Goal: Task Accomplishment & Management: Use online tool/utility

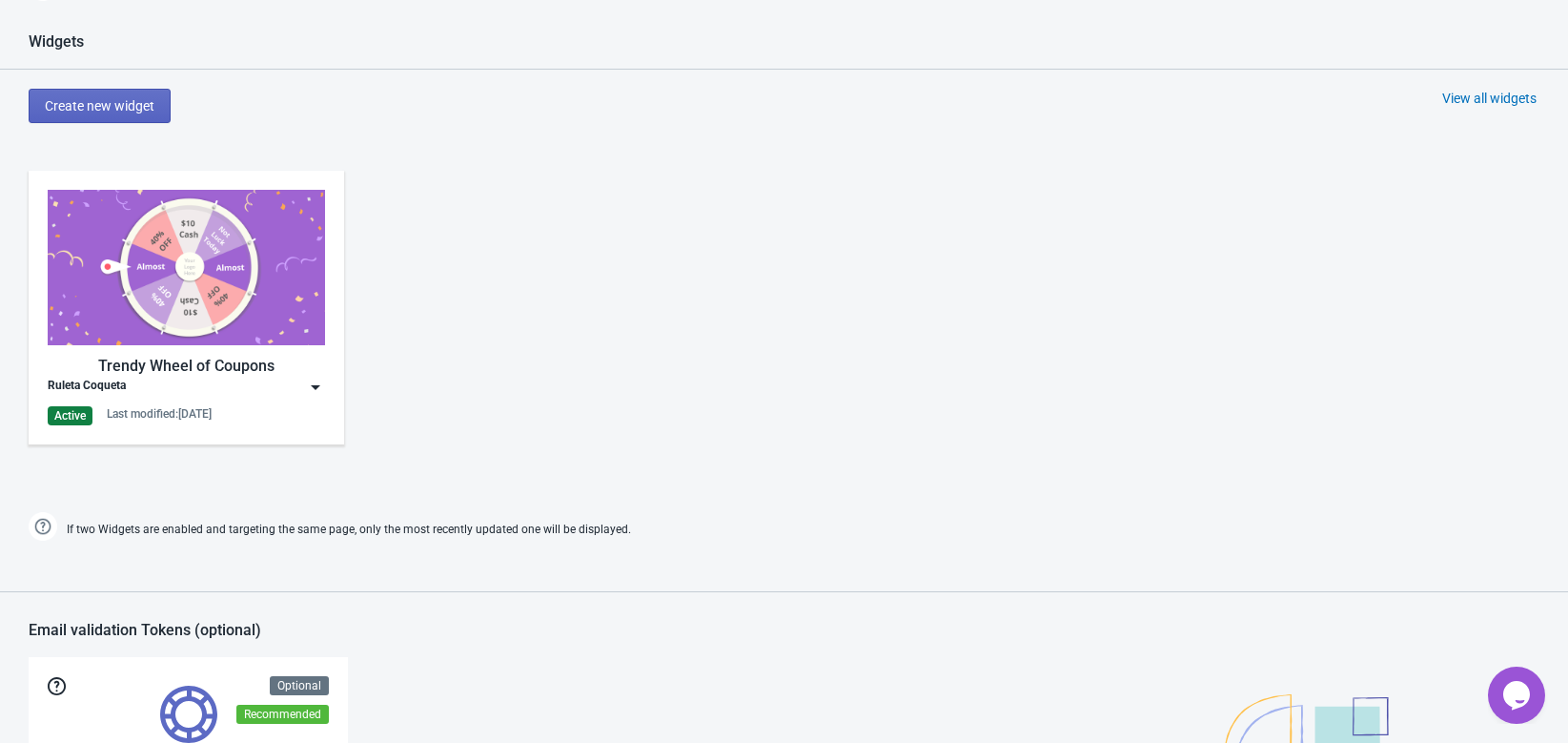
scroll to position [806, 0]
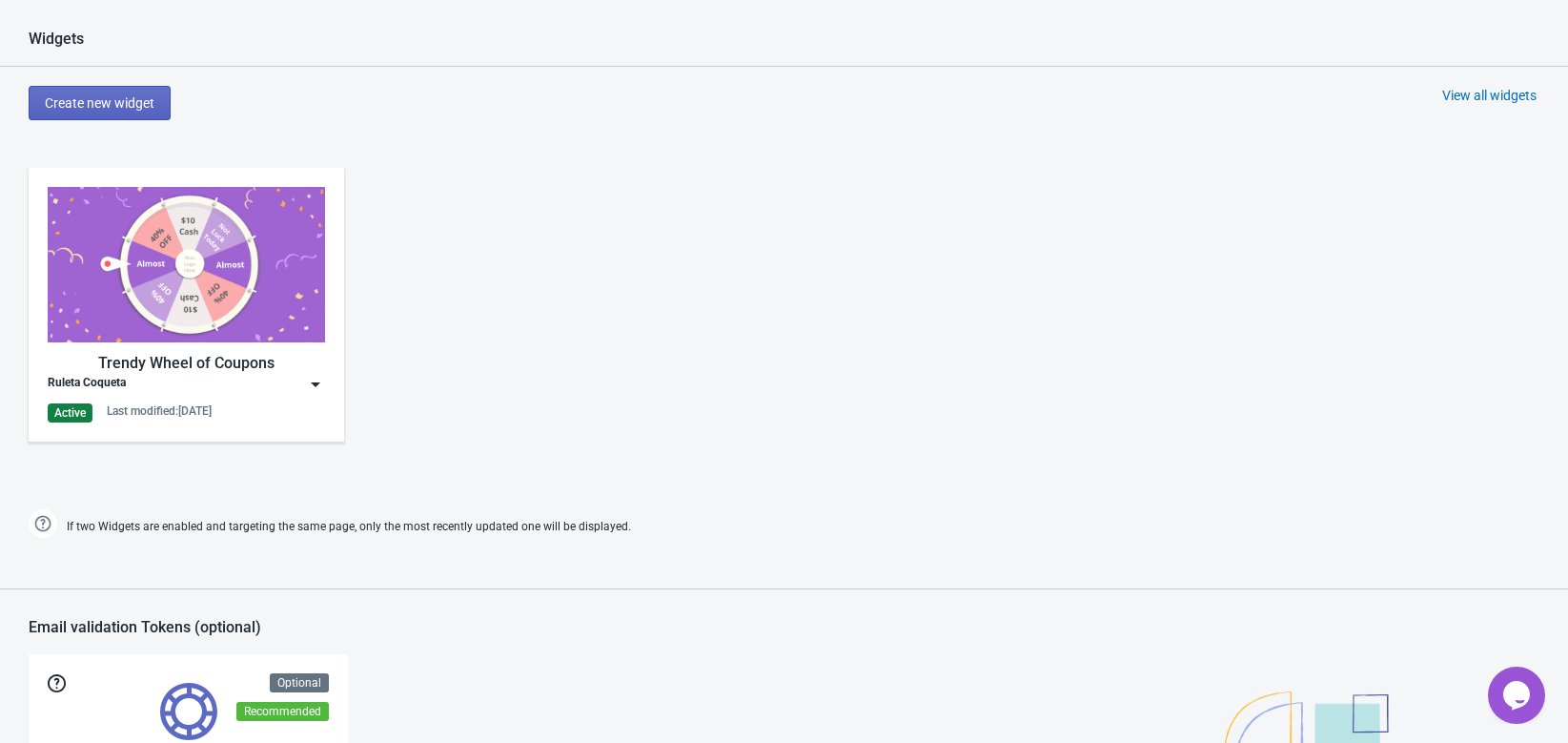
click at [301, 392] on div "Ruleta Coqueta" at bounding box center [186, 384] width 277 height 19
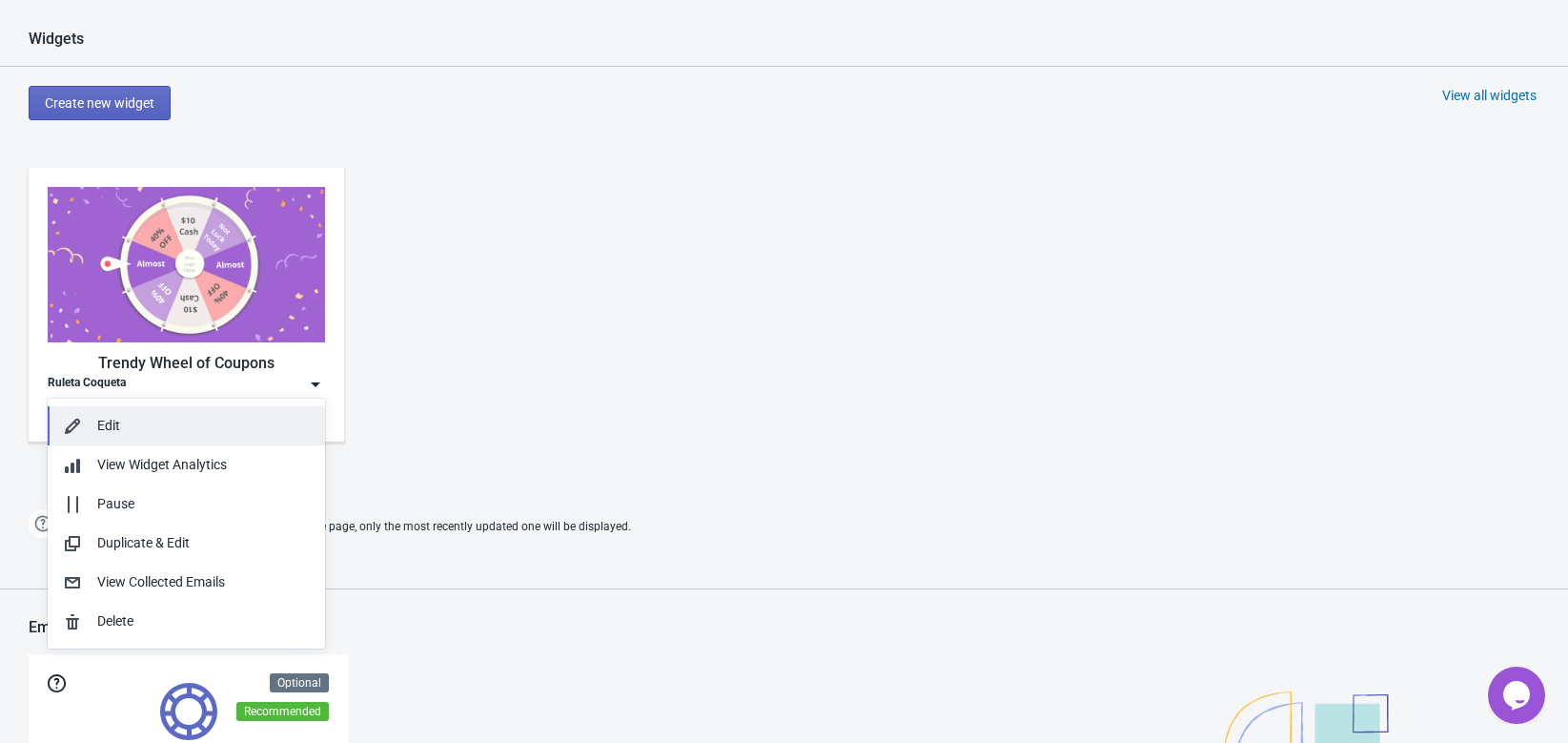
click at [177, 421] on div "Edit" at bounding box center [203, 425] width 213 height 20
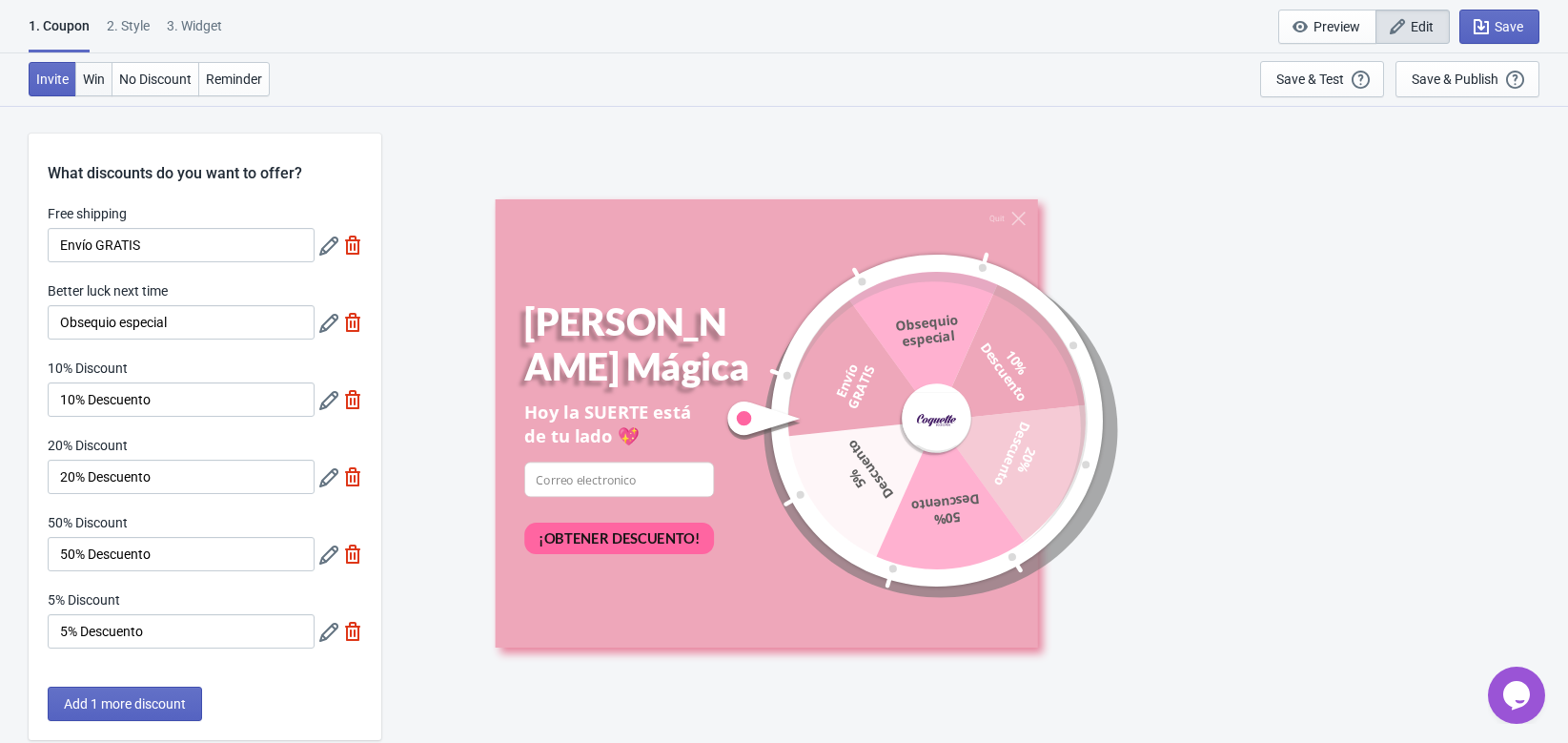
click at [99, 79] on span "Win" at bounding box center [93, 80] width 22 height 16
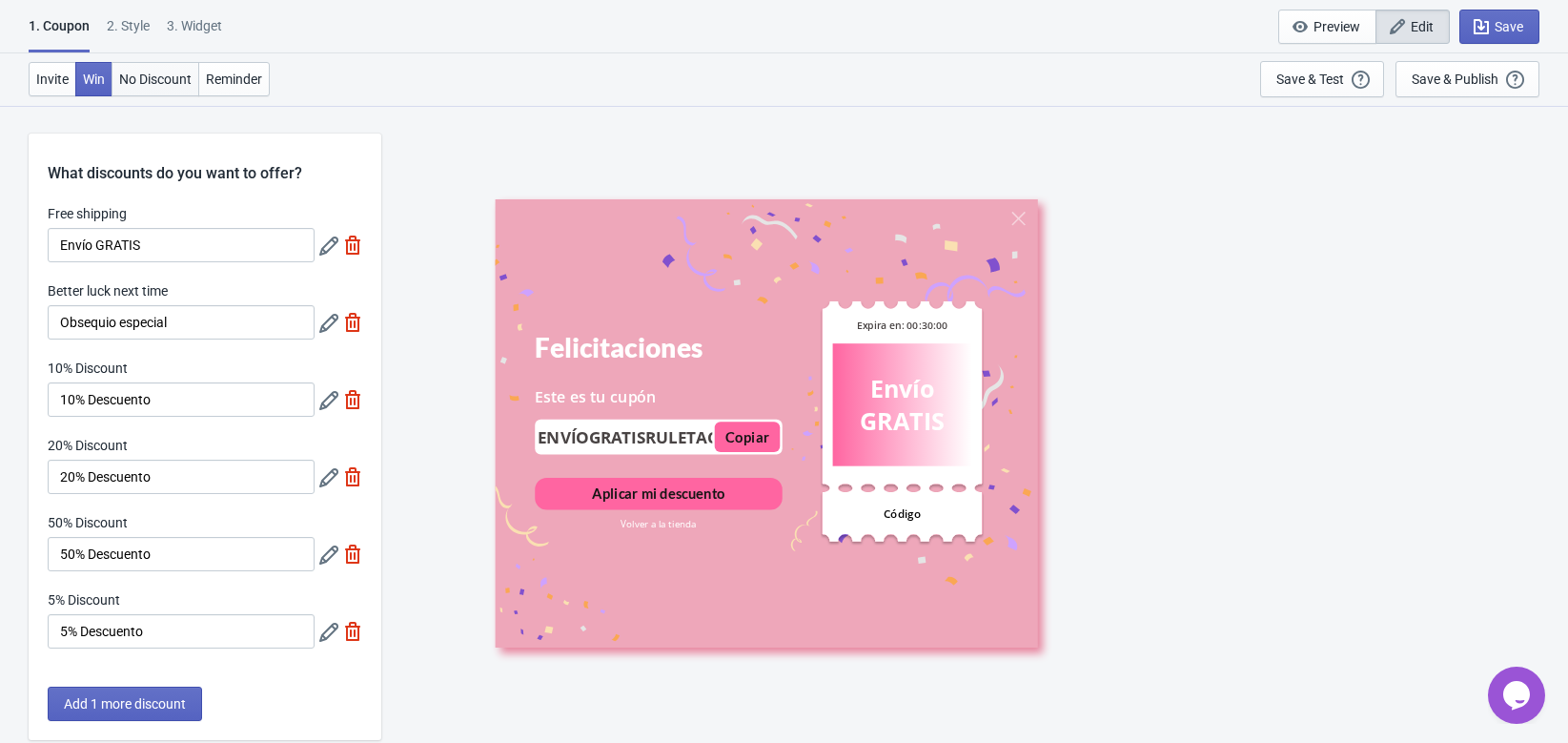
click at [173, 81] on span "No Discount" at bounding box center [156, 80] width 72 height 16
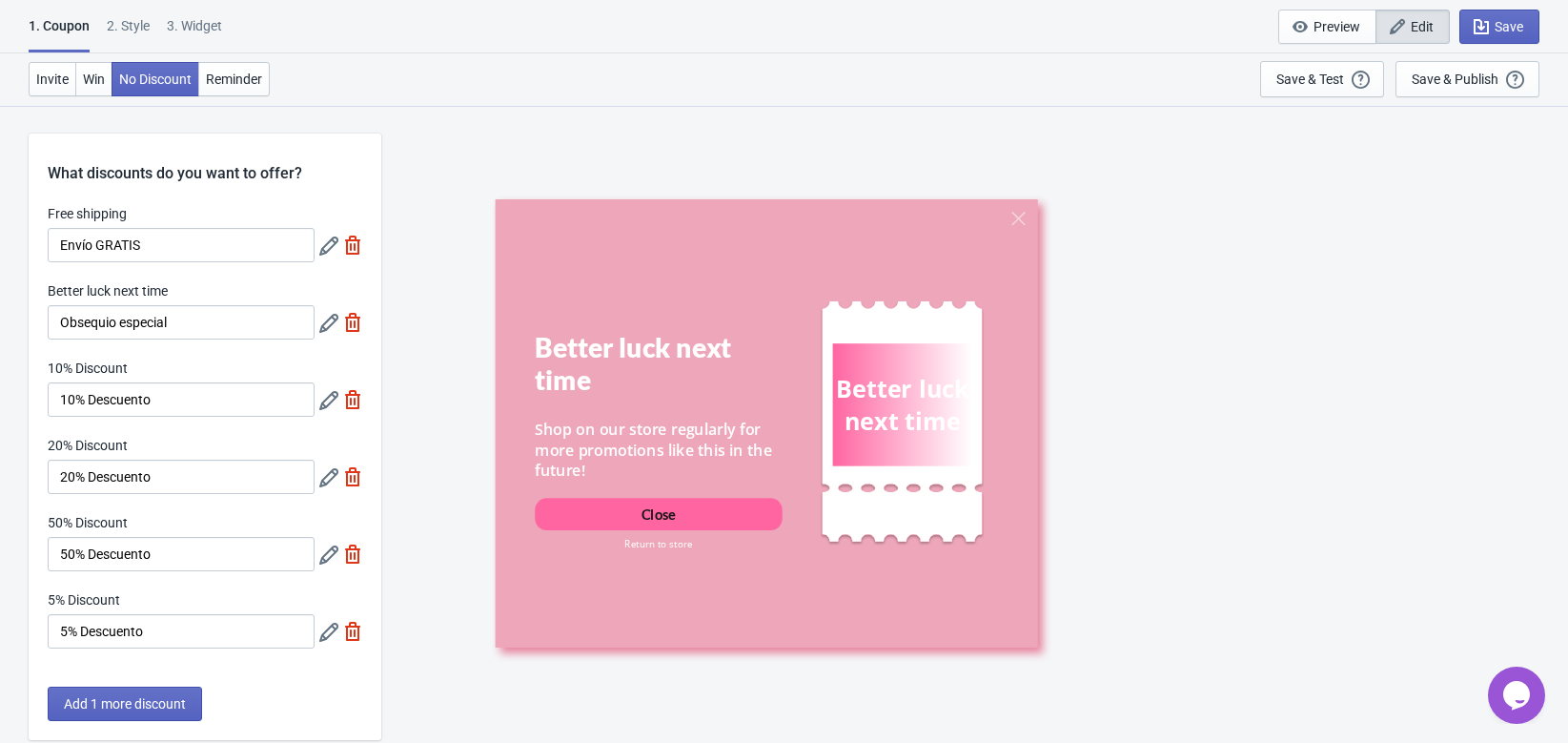
click at [597, 377] on div "Better luck next time" at bounding box center [659, 363] width 247 height 65
click at [649, 513] on div "Close" at bounding box center [659, 514] width 35 height 19
click at [691, 336] on div "Better luck next time" at bounding box center [659, 363] width 247 height 65
click at [238, 72] on span "Reminder" at bounding box center [234, 80] width 56 height 16
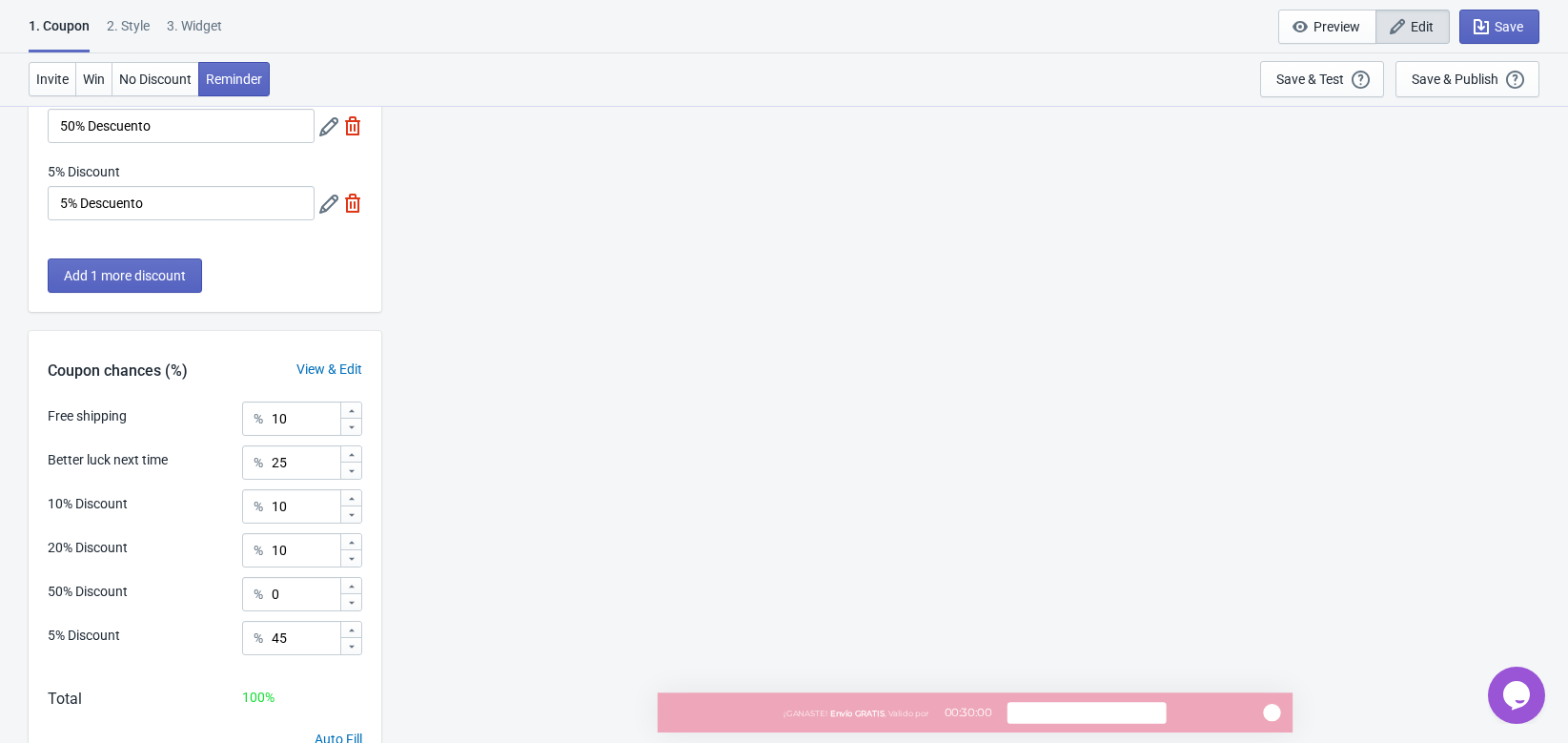
scroll to position [429, 0]
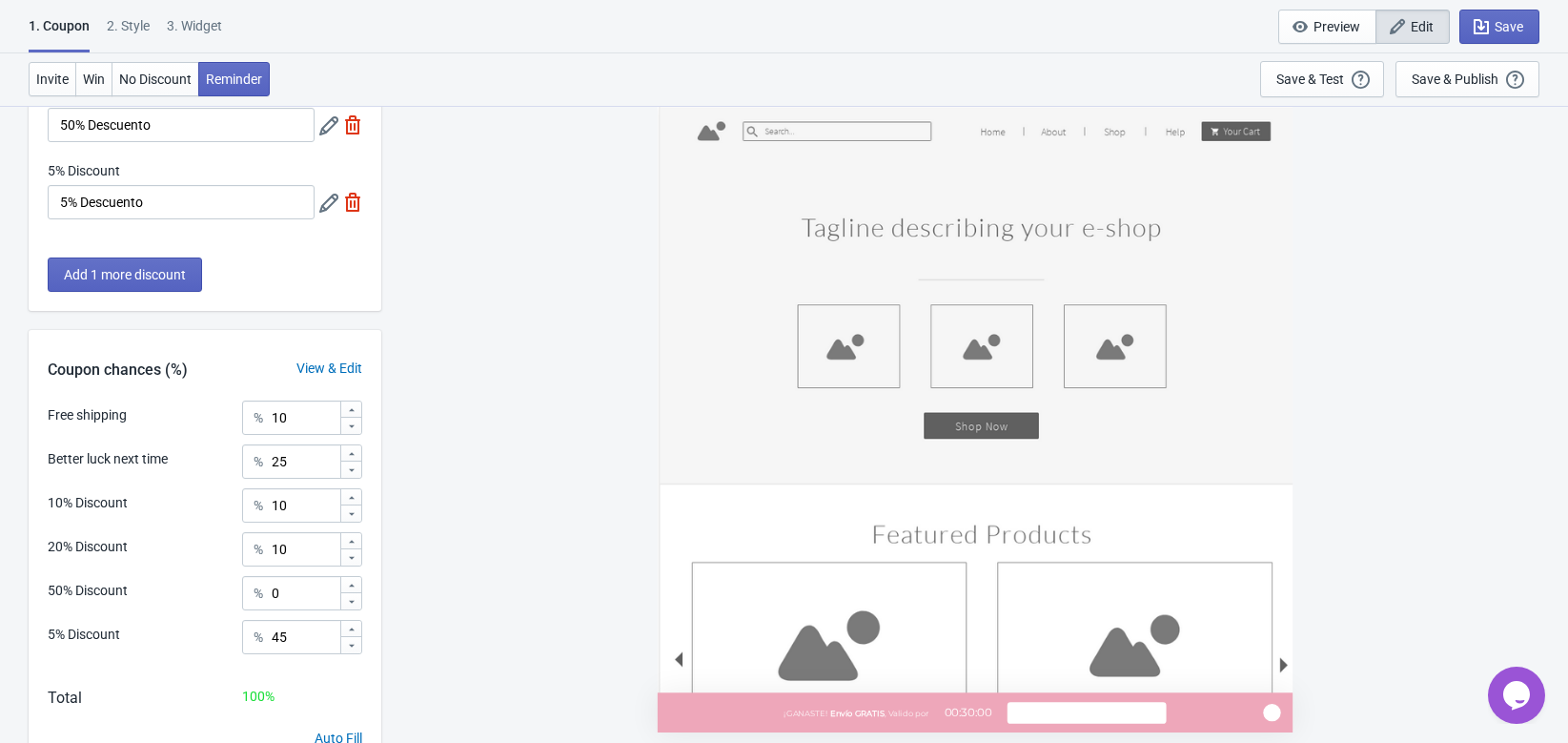
click at [774, 718] on div "¡GANASTE! Envío GRATIS , Valido por 00:30:00 Mirar cupón" at bounding box center [974, 712] width 635 height 40
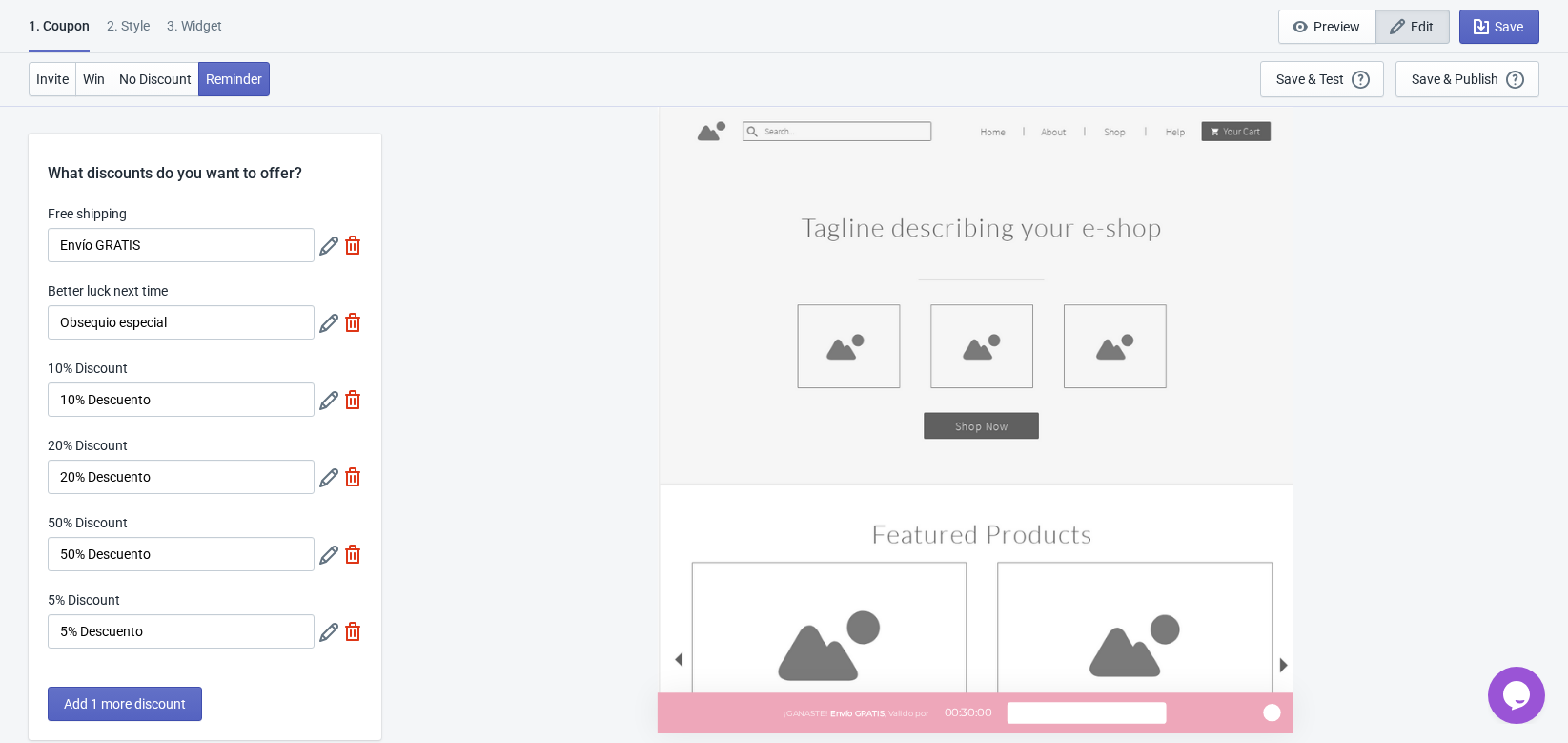
click at [130, 18] on div "2 . Style" at bounding box center [128, 33] width 43 height 33
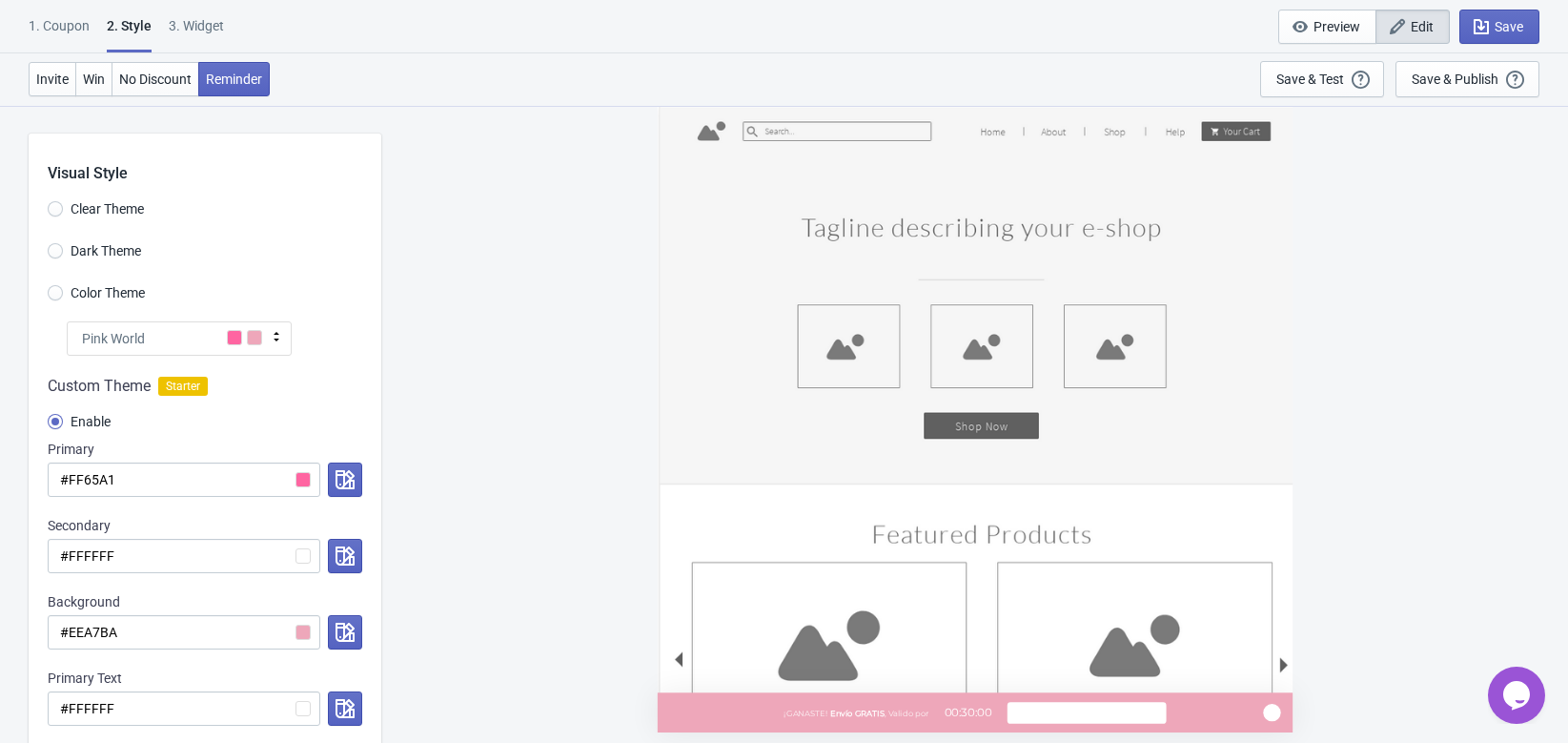
click at [190, 20] on div "3. Widget" at bounding box center [196, 33] width 55 height 33
select select "once"
select select "tab"
select select "middle_right"
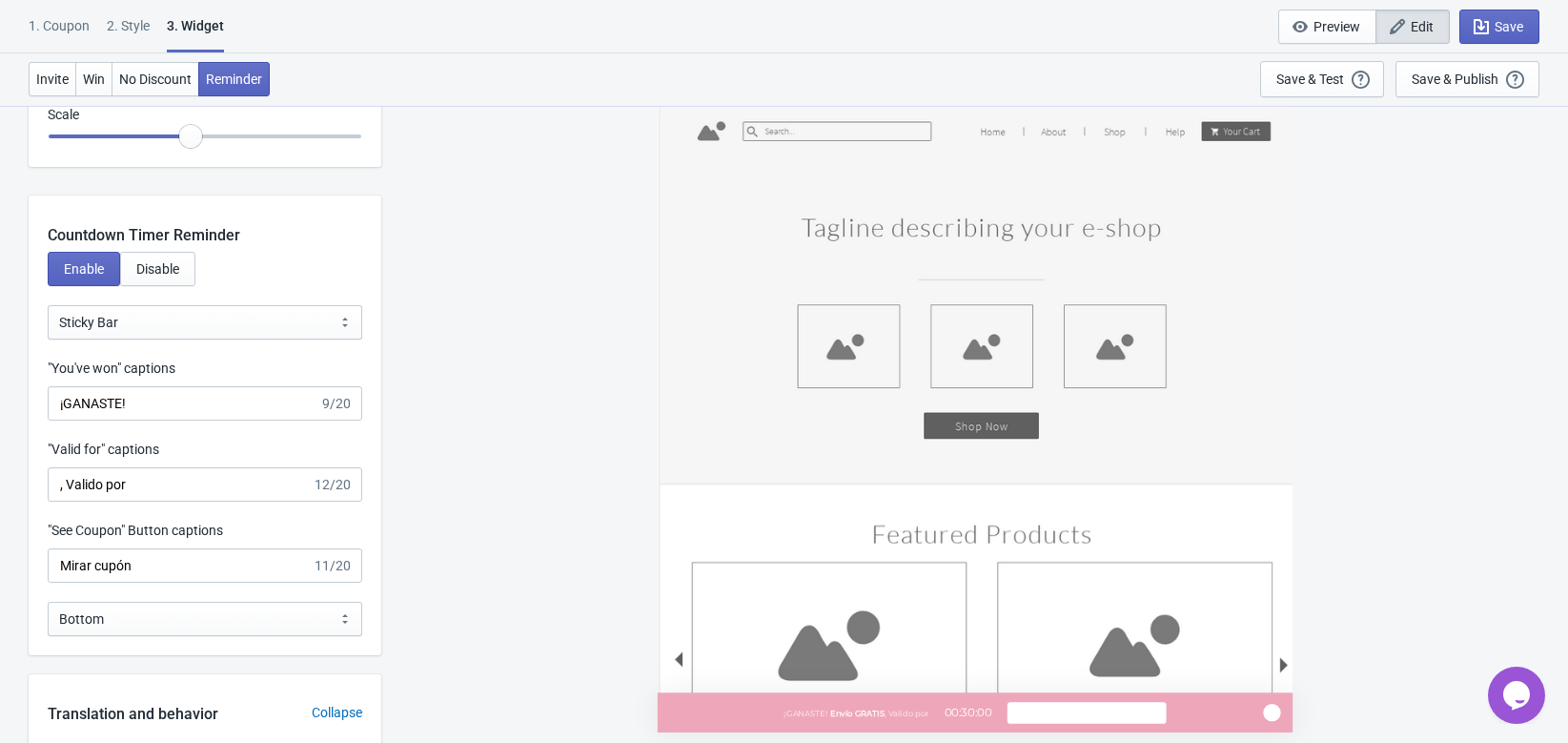
scroll to position [2271, 0]
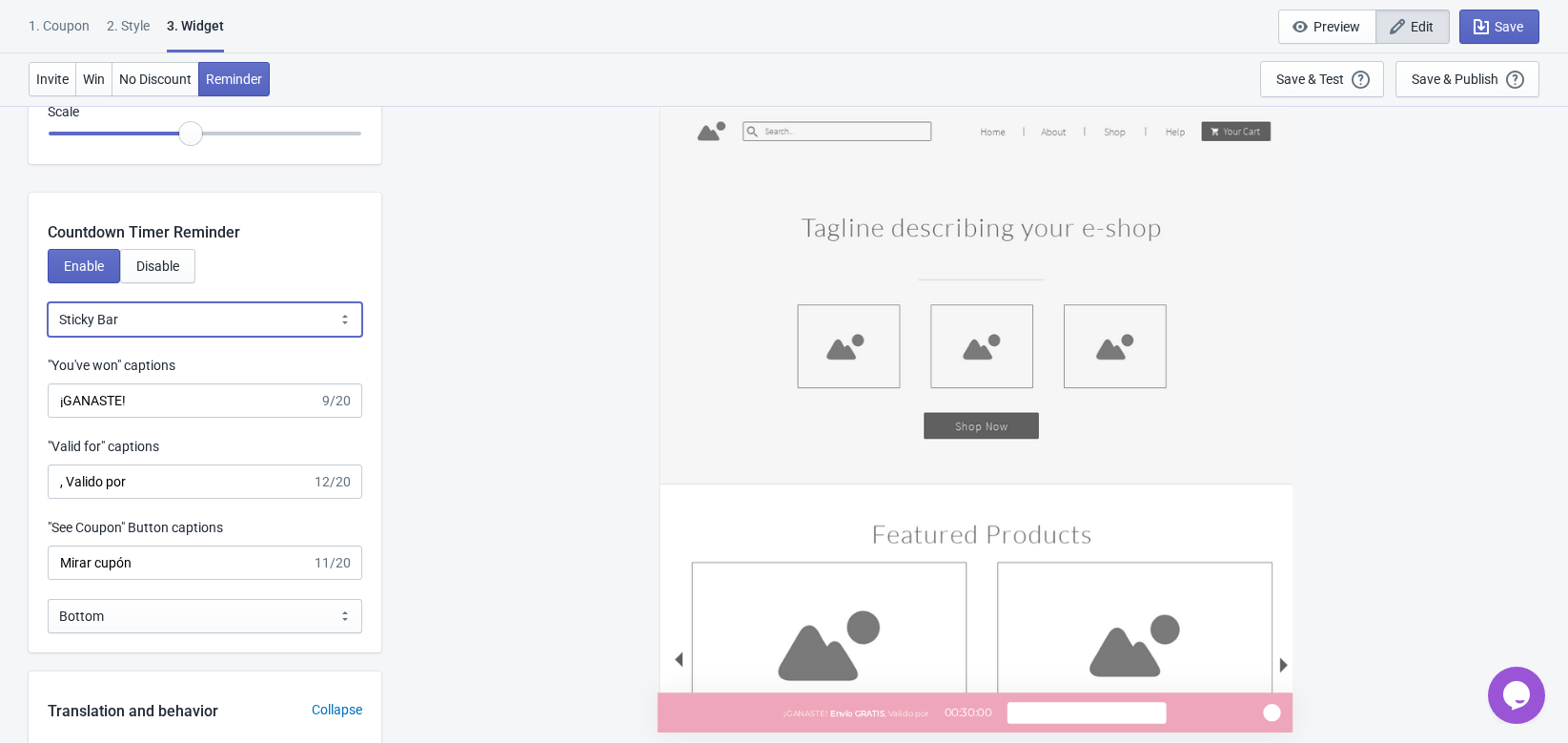
click at [165, 320] on select "Bubble Sticky Bar" at bounding box center [204, 319] width 314 height 34
select select "0"
click at [48, 302] on select "Bubble Sticky Bar" at bounding box center [204, 319] width 314 height 34
type input "left"
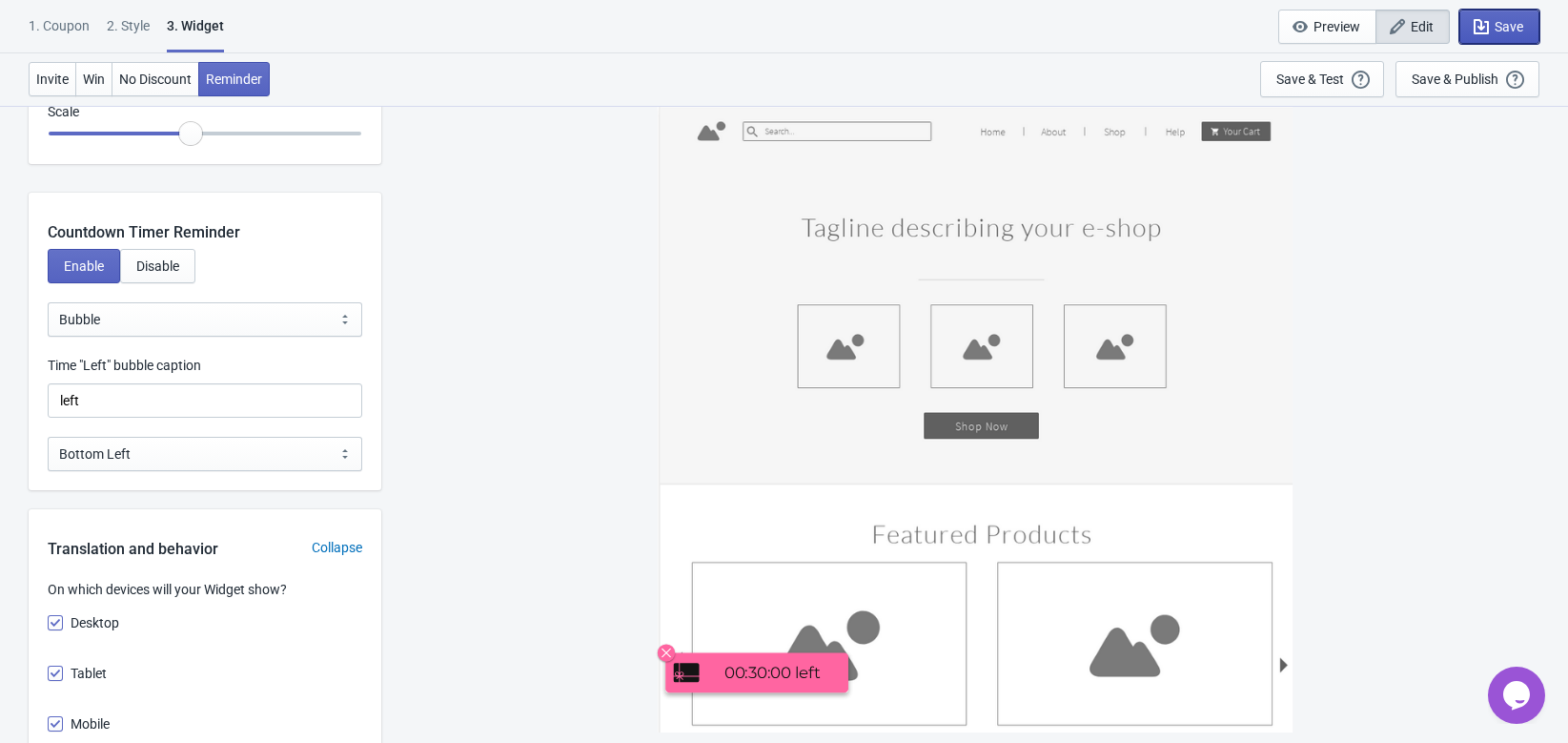
click at [1503, 29] on span "Save" at bounding box center [1509, 27] width 28 height 16
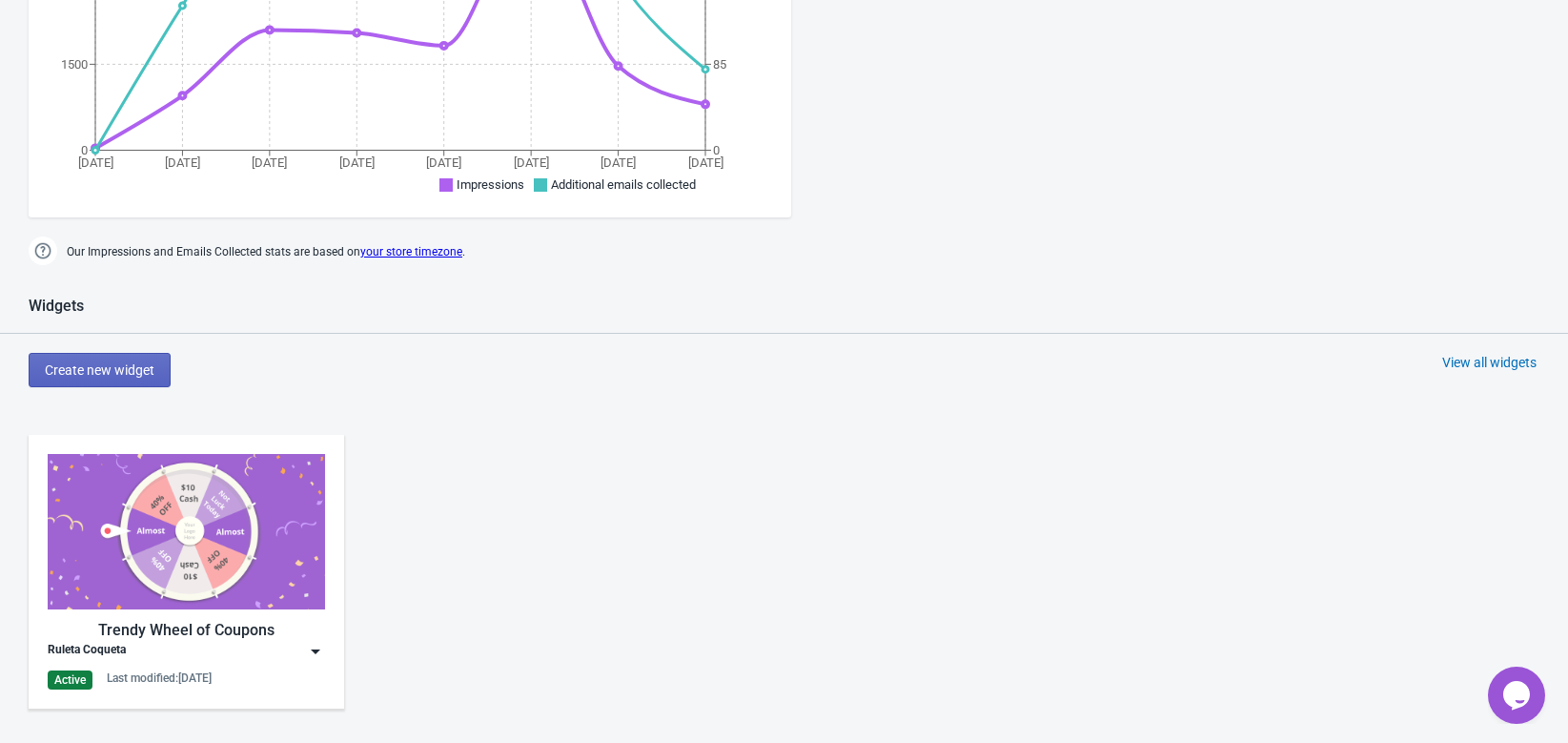
scroll to position [538, 0]
click at [281, 655] on div "Ruleta Coqueta" at bounding box center [186, 654] width 277 height 19
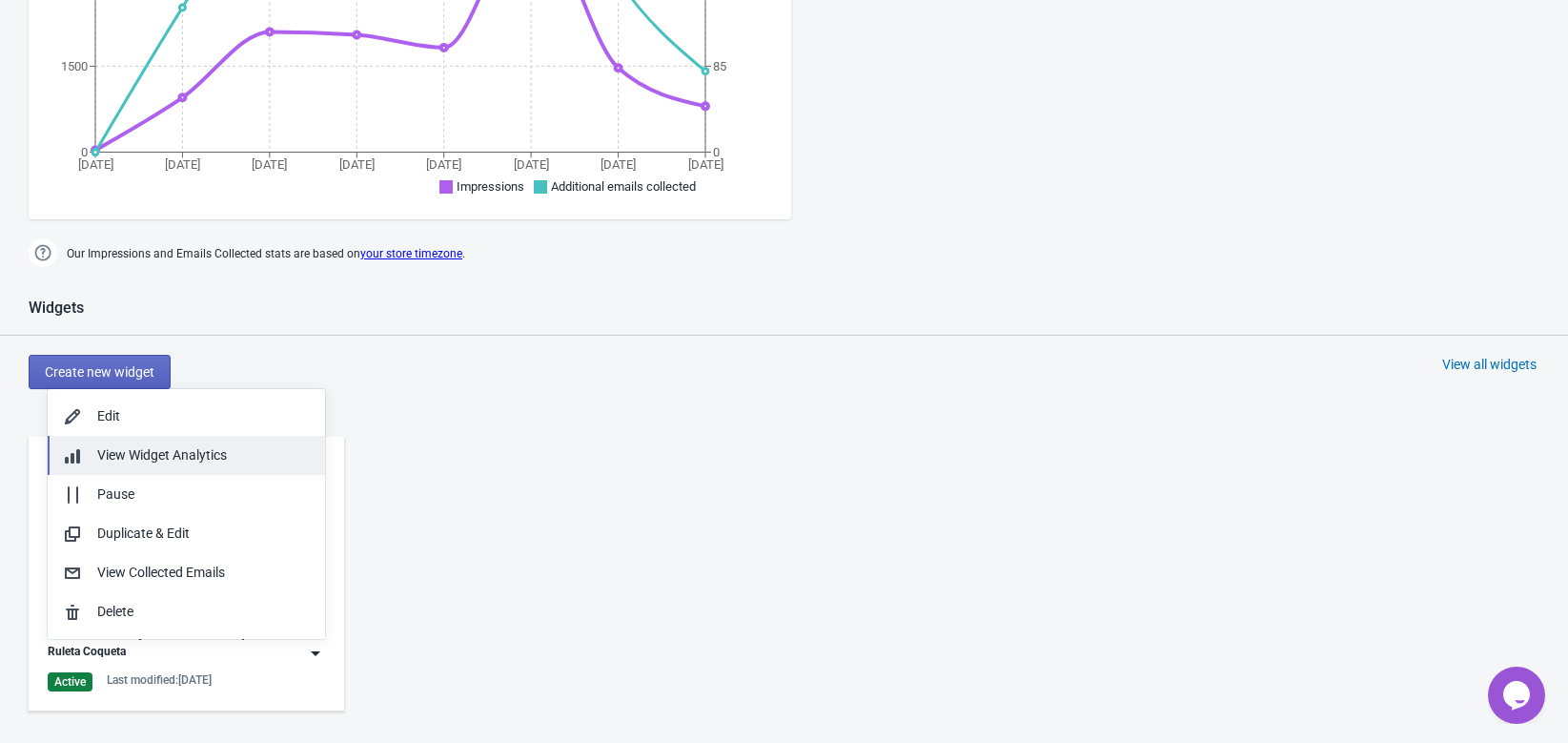
click at [232, 443] on button "View Widget Analytics" at bounding box center [186, 455] width 277 height 39
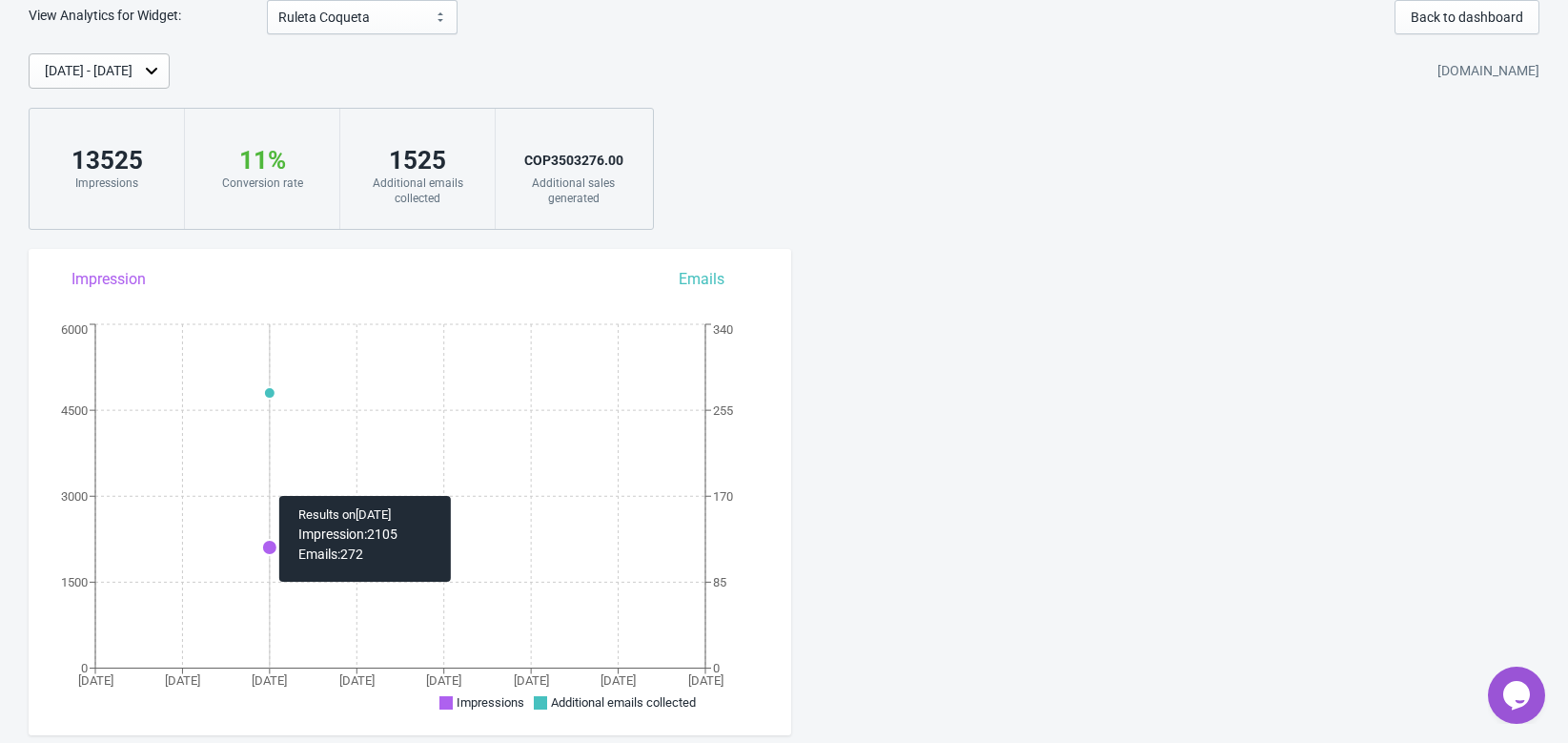
scroll to position [62, 0]
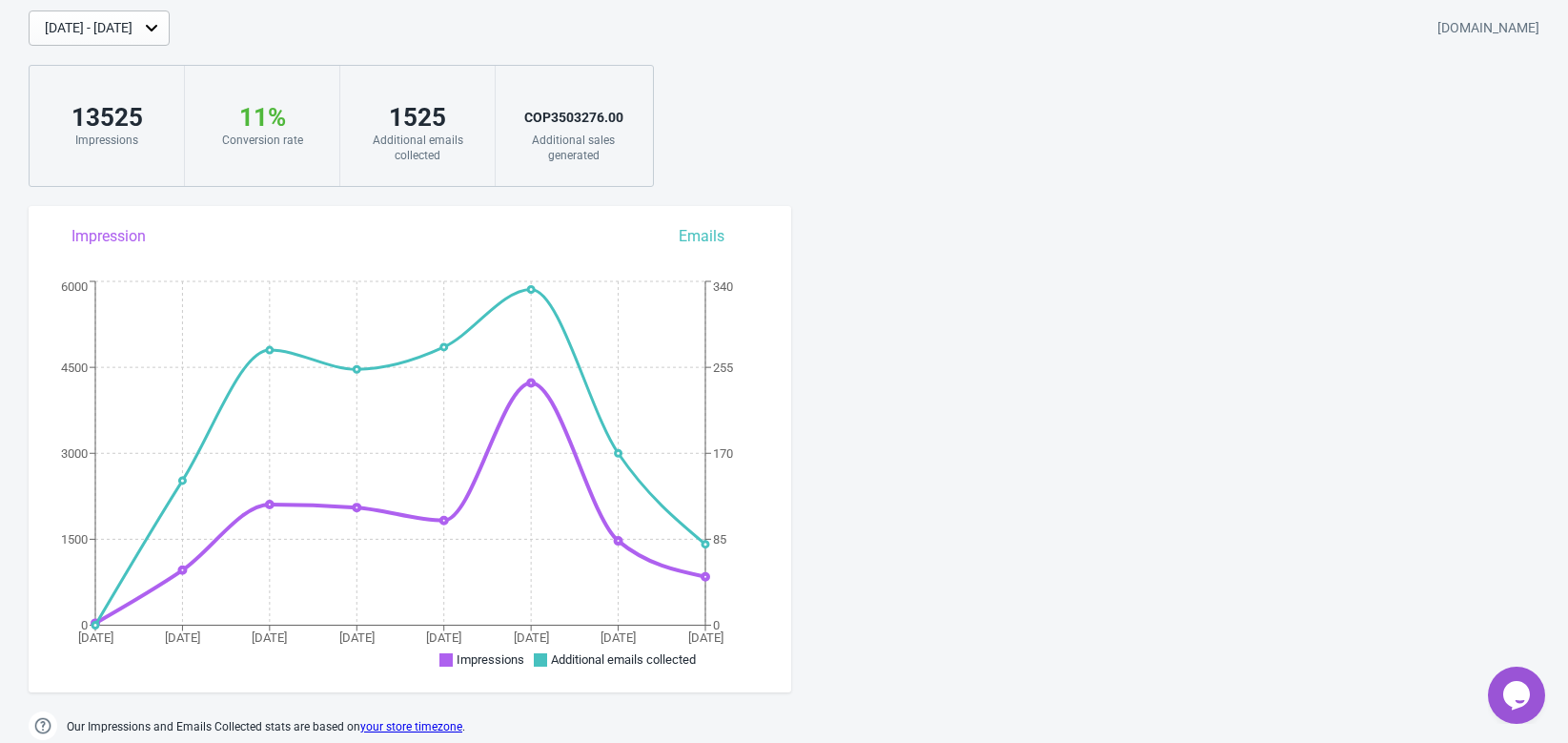
click at [169, 38] on div "[DATE] - [DATE]" at bounding box center [98, 28] width 141 height 35
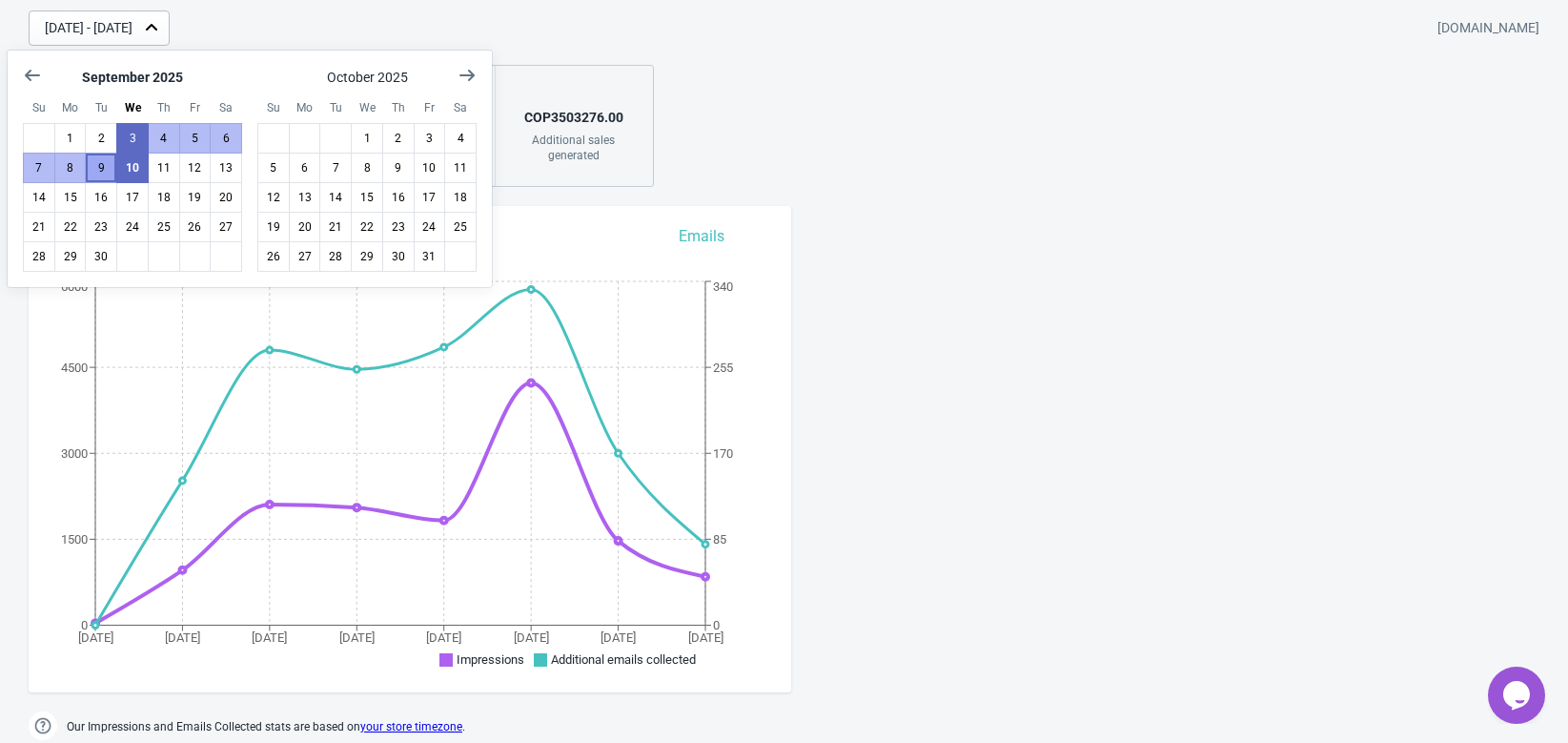
click at [106, 155] on button "9" at bounding box center [100, 167] width 32 height 30
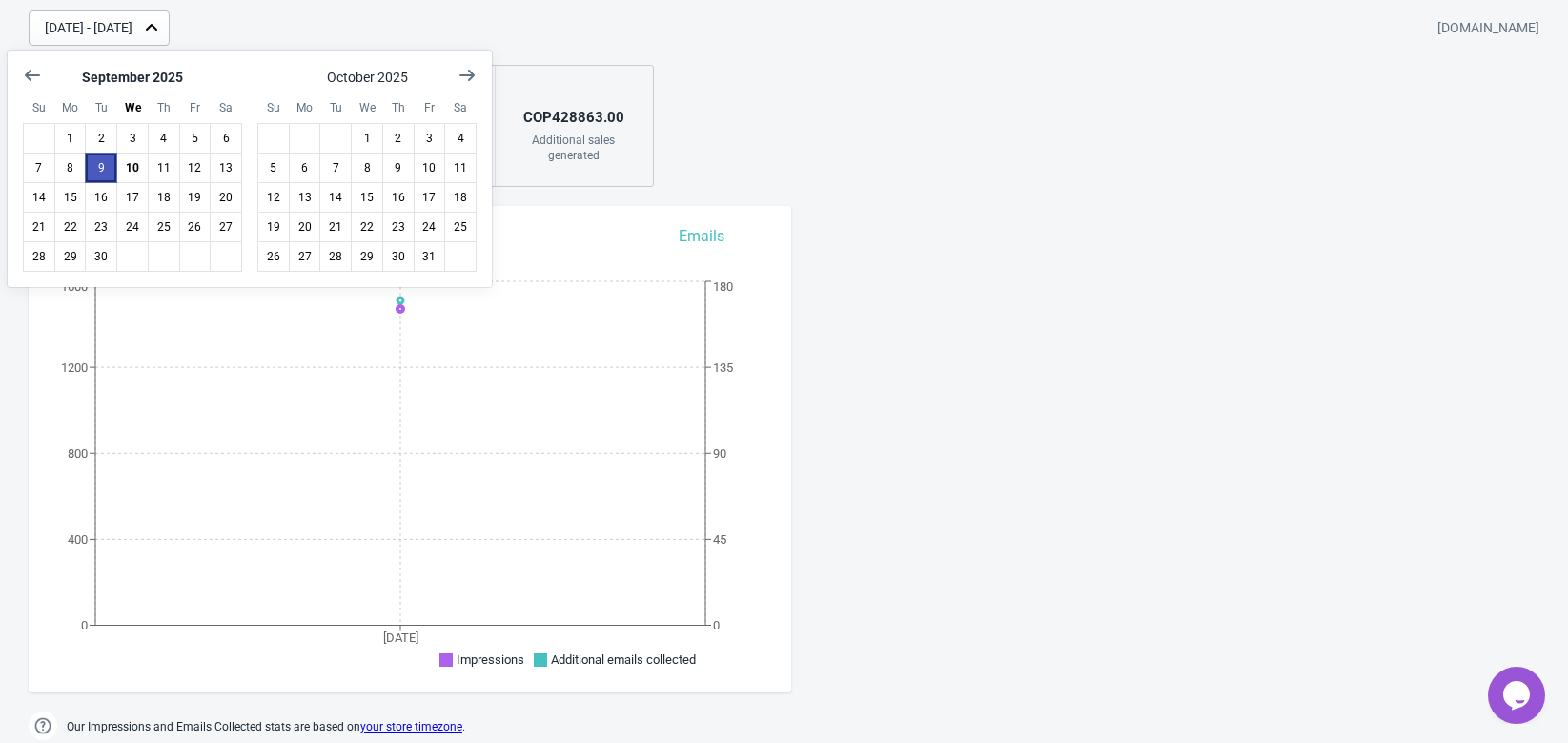
click at [106, 155] on button "9" at bounding box center [100, 167] width 32 height 30
click at [818, 121] on div "[DATE] - [DATE] [DOMAIN_NAME] 1471 Impressions 12 % Your Tada Widget has a conv…" at bounding box center [784, 98] width 1568 height 176
